Goal: Task Accomplishment & Management: Manage account settings

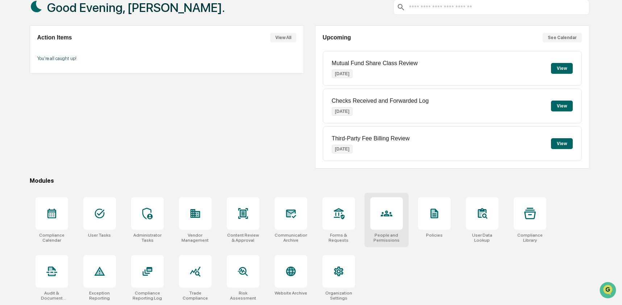
click at [386, 214] on icon at bounding box center [386, 214] width 4 height 4
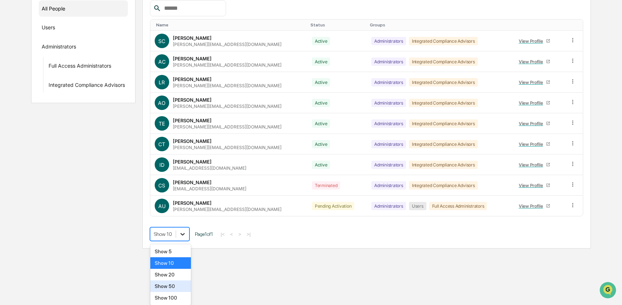
click at [185, 249] on body "Calendar Manage Tasks Reviews Approval Management Company People, Data, Setting…" at bounding box center [311, 69] width 622 height 357
click at [180, 297] on div "Show 100" at bounding box center [170, 298] width 41 height 12
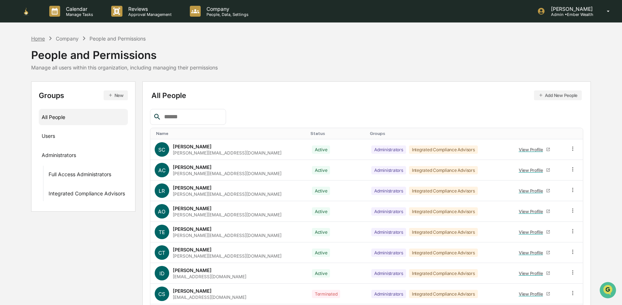
click at [38, 39] on div "Home" at bounding box center [38, 38] width 14 height 6
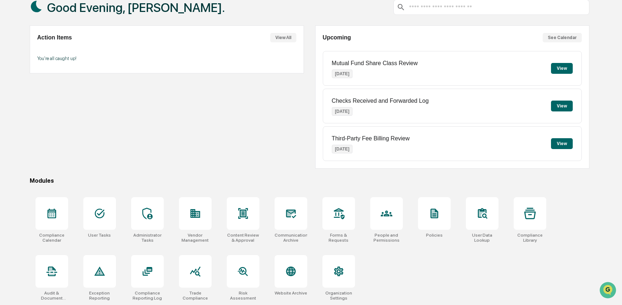
scroll to position [47, 0]
click at [301, 276] on div at bounding box center [290, 271] width 33 height 33
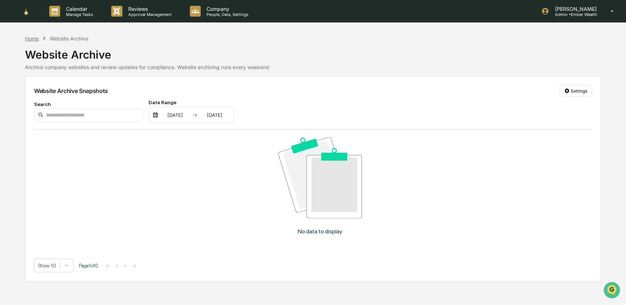
click at [27, 35] on div "Home" at bounding box center [32, 38] width 14 height 6
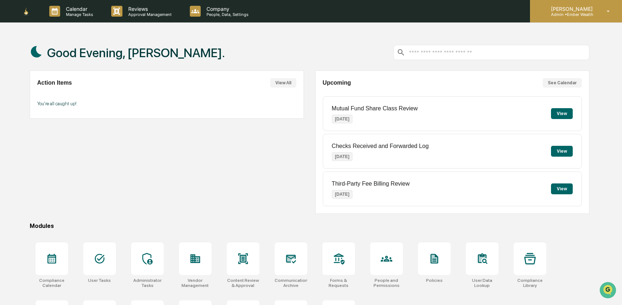
click at [579, 0] on div "[PERSON_NAME] Admin • Ember Wealth" at bounding box center [576, 11] width 92 height 22
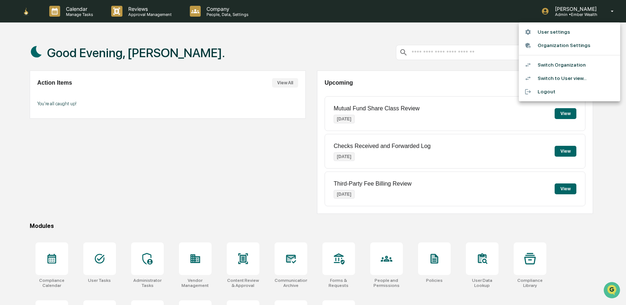
click at [560, 63] on li "Switch Organization" at bounding box center [568, 64] width 101 height 13
